Goal: Transaction & Acquisition: Purchase product/service

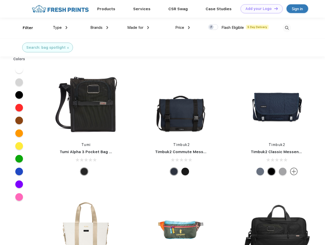
scroll to position [0, 0]
click at [259, 9] on link "Add your Logo Design Tool" at bounding box center [261, 8] width 42 height 9
click at [0, 0] on div "Design Tool" at bounding box center [0, 0] width 0 height 0
click at [274, 8] on link "Add your Logo Design Tool" at bounding box center [261, 8] width 42 height 9
click at [24, 28] on div "Filter" at bounding box center [28, 28] width 10 height 6
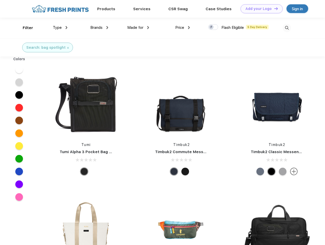
click at [60, 28] on span "Type" at bounding box center [57, 27] width 9 height 5
click at [99, 28] on span "Brands" at bounding box center [96, 27] width 12 height 5
click at [138, 28] on span "Made for" at bounding box center [135, 27] width 16 height 5
click at [183, 28] on span "Price" at bounding box center [179, 27] width 9 height 5
click at [213, 27] on div at bounding box center [213, 27] width 10 height 6
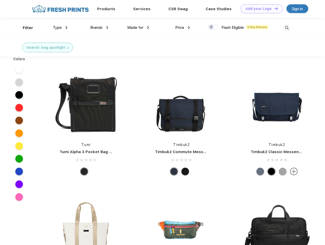
click at [211, 27] on input "checkbox" at bounding box center [209, 25] width 3 height 3
click at [287, 28] on img at bounding box center [286, 28] width 8 height 8
